Goal: Task Accomplishment & Management: Complete application form

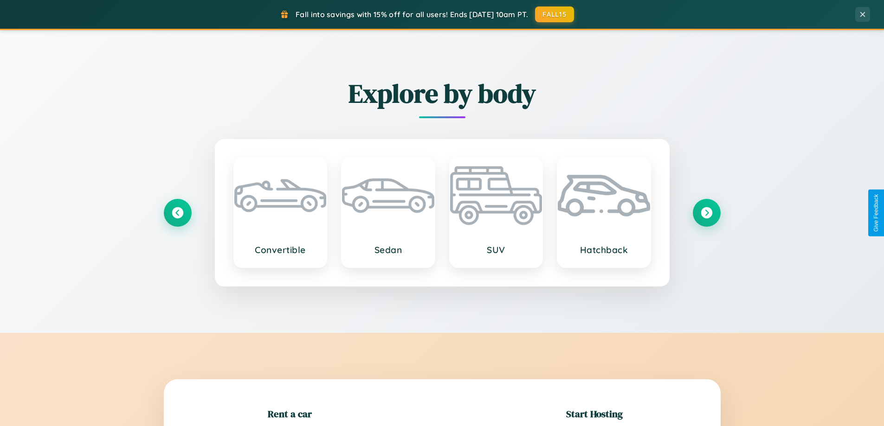
scroll to position [200, 0]
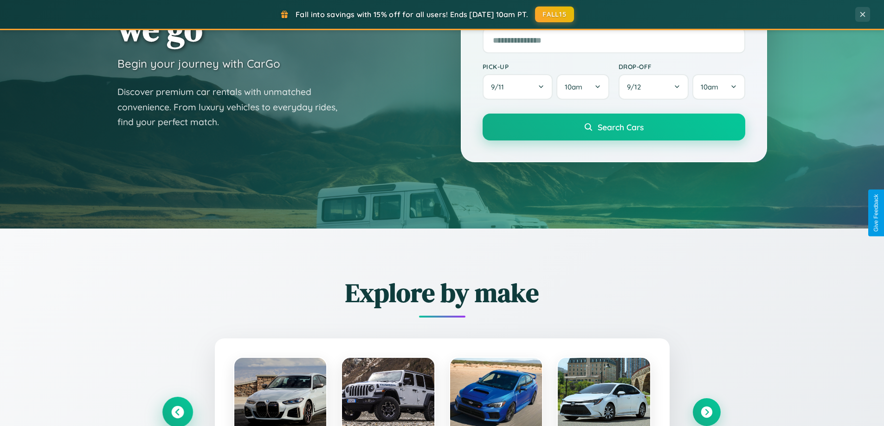
click at [177, 413] on icon at bounding box center [177, 413] width 13 height 13
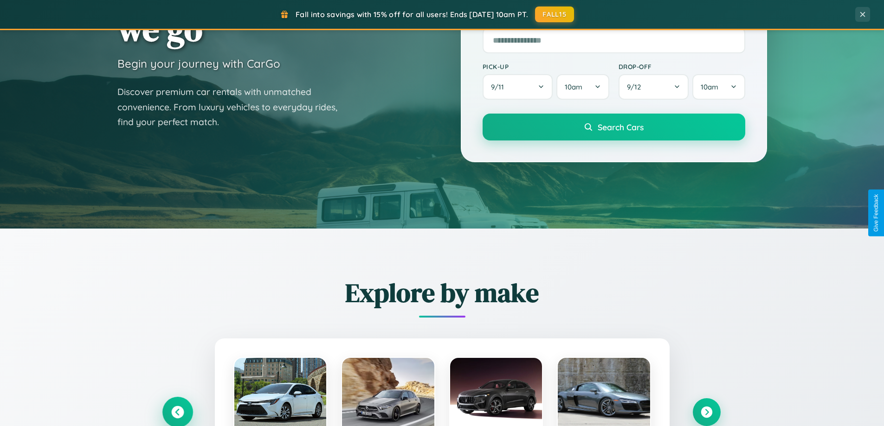
click at [177, 412] on icon at bounding box center [177, 412] width 15 height 15
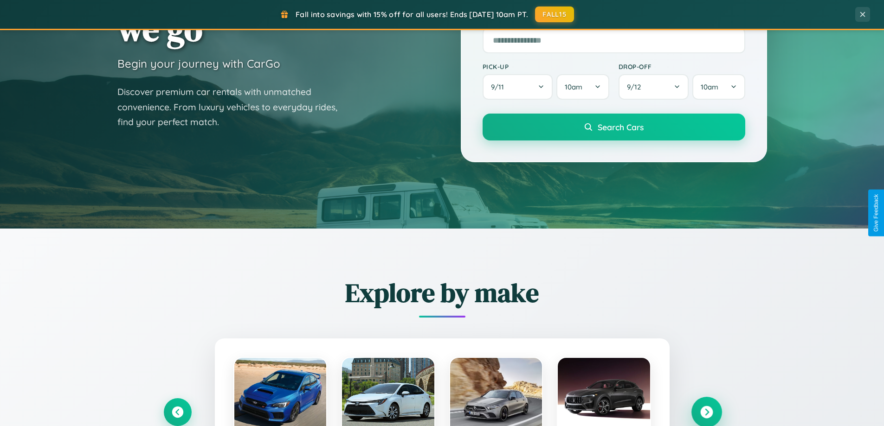
click at [706, 412] on icon at bounding box center [706, 413] width 13 height 13
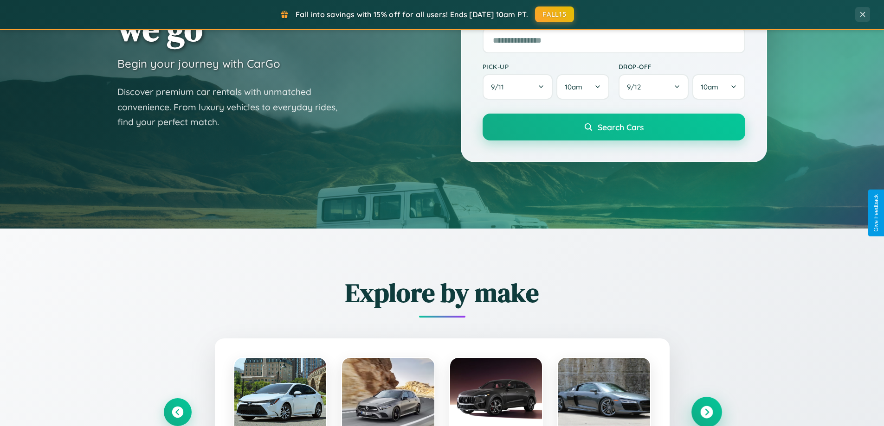
scroll to position [639, 0]
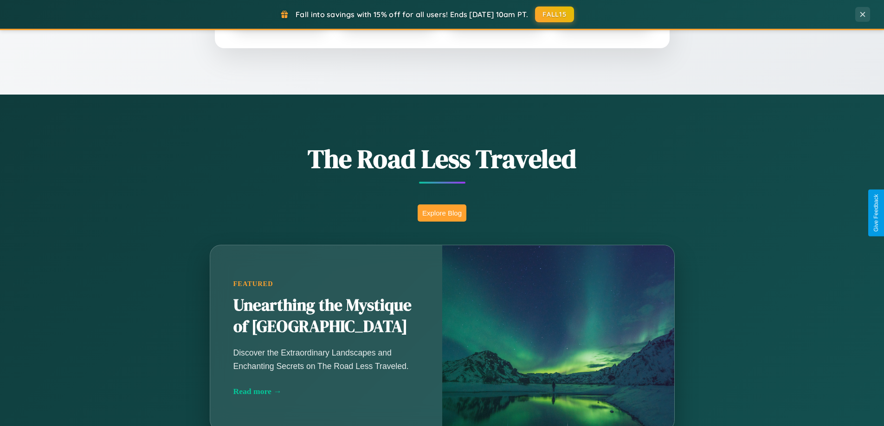
click at [442, 213] on button "Explore Blog" at bounding box center [442, 213] width 49 height 17
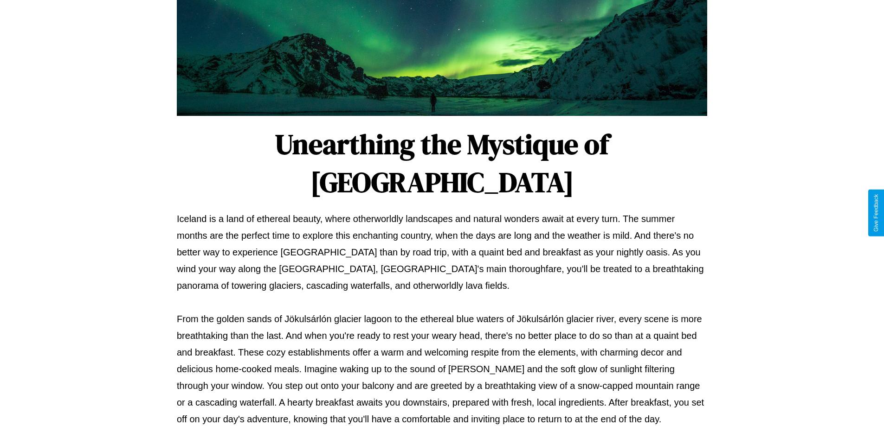
scroll to position [300, 0]
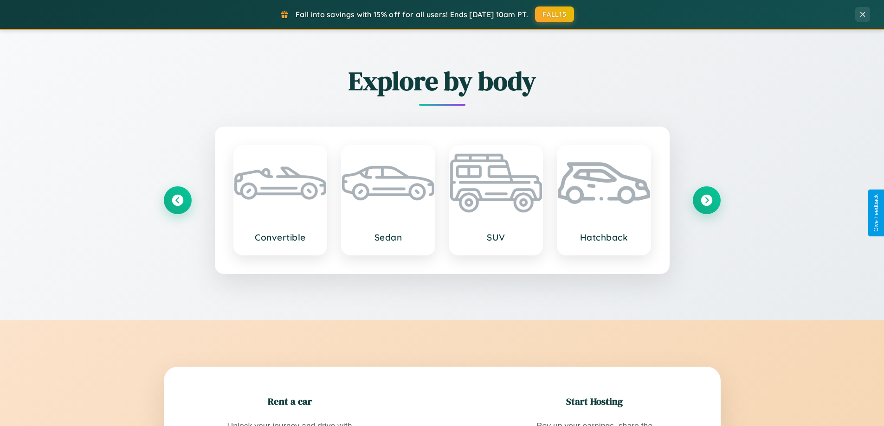
scroll to position [1491, 0]
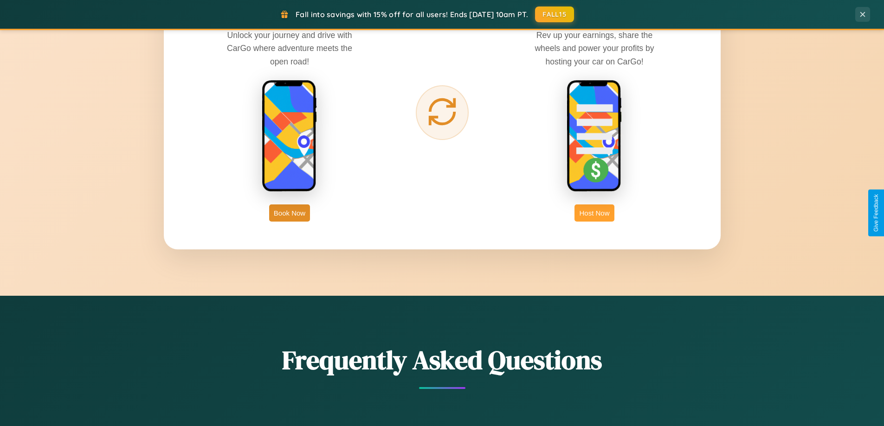
click at [594, 213] on button "Host Now" at bounding box center [594, 213] width 39 height 17
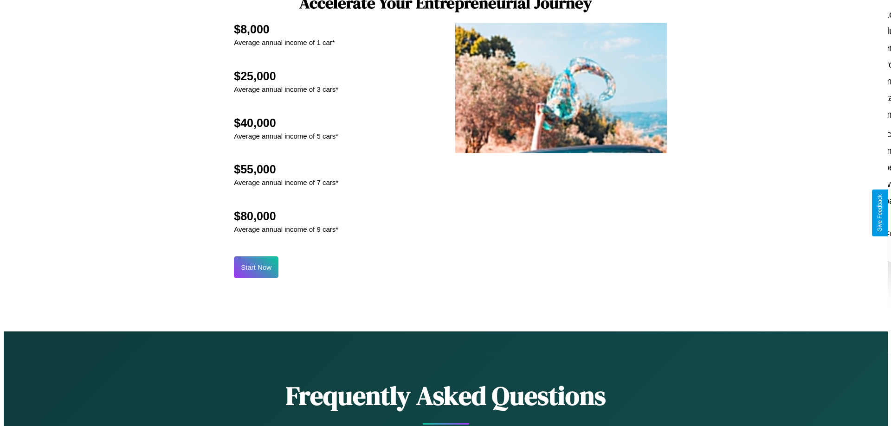
scroll to position [968, 0]
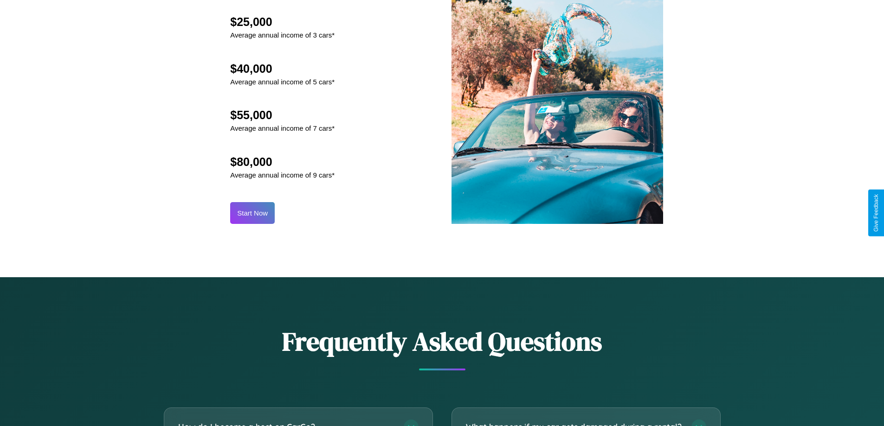
click at [252, 213] on button "Start Now" at bounding box center [252, 213] width 45 height 22
